Goal: Navigation & Orientation: Find specific page/section

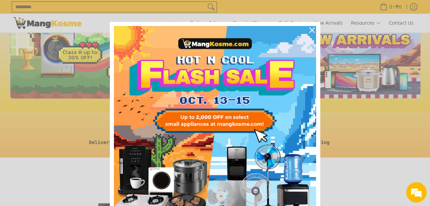
scroll to position [0, 272]
click at [310, 28] on icon "close icon" at bounding box center [311, 29] width 5 height 5
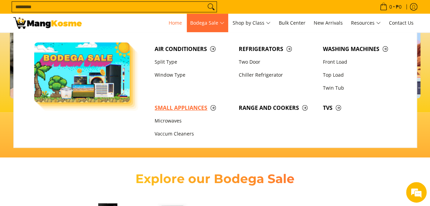
scroll to position [0, 816]
click at [349, 48] on span "Washing Machines" at bounding box center [361, 49] width 77 height 9
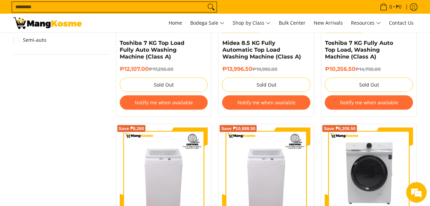
scroll to position [445, 0]
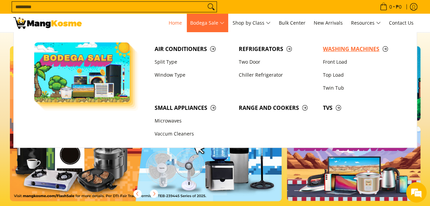
click at [361, 49] on span "Washing Machines" at bounding box center [361, 49] width 77 height 9
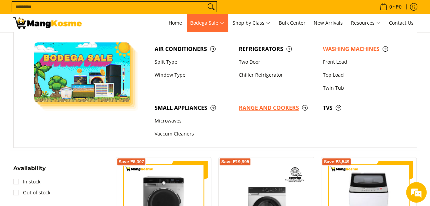
click at [263, 109] on span "Range and Cookers" at bounding box center [277, 108] width 77 height 9
